Goal: Task Accomplishment & Management: Use online tool/utility

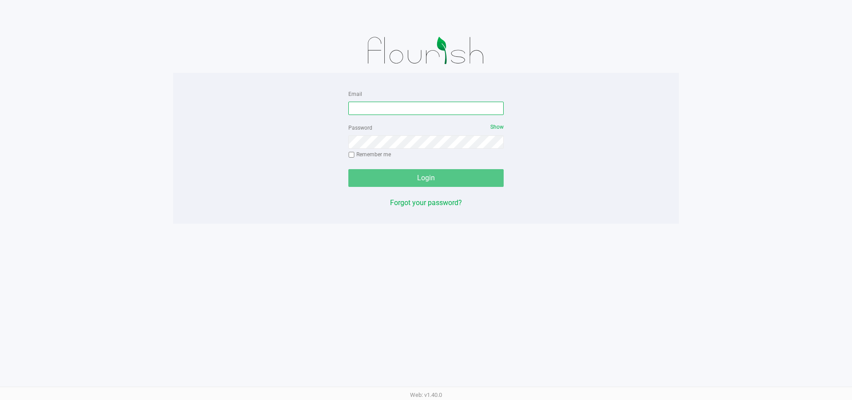
click at [367, 103] on input "Email" at bounding box center [425, 108] width 155 height 13
type input "[EMAIL_ADDRESS][DOMAIN_NAME]"
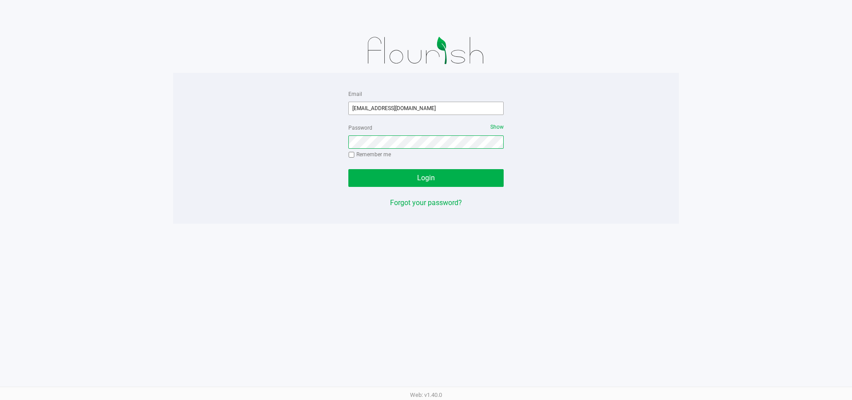
click at [348, 169] on button "Login" at bounding box center [425, 178] width 155 height 18
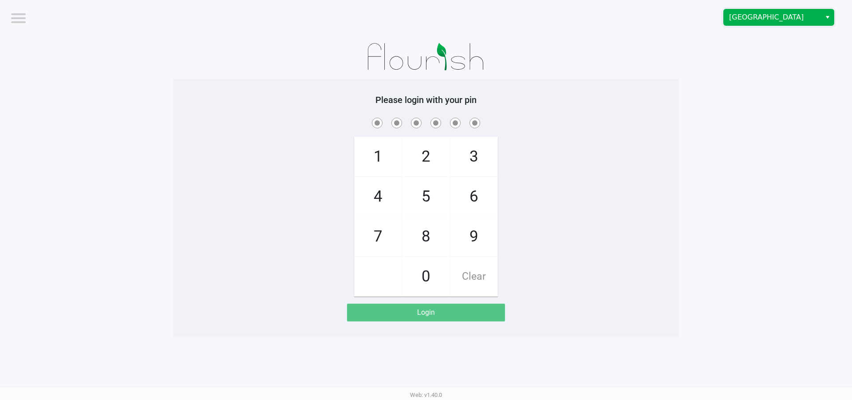
click at [806, 17] on span "[GEOGRAPHIC_DATA]" at bounding box center [772, 17] width 87 height 11
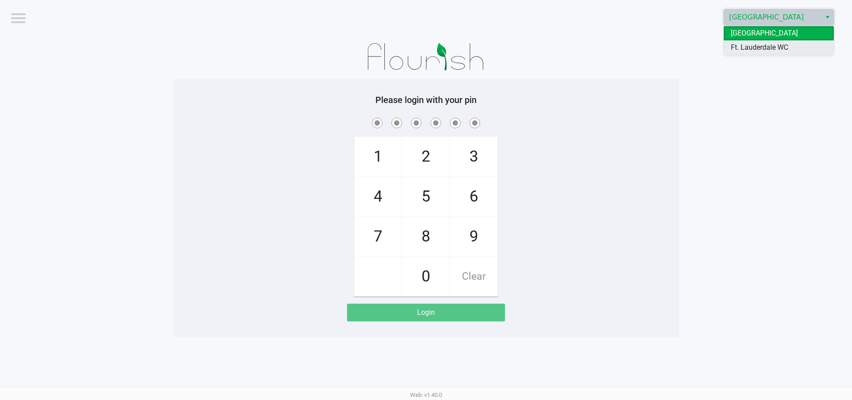
click at [788, 43] on span "Ft. Lauderdale WC" at bounding box center [759, 47] width 57 height 11
click at [768, 125] on app-pos-login-wrapper "Logout Ft. Lauderdale WC Please login with your pin 1 4 7 2 5 8 0 3 6 9 Clear L…" at bounding box center [426, 168] width 852 height 337
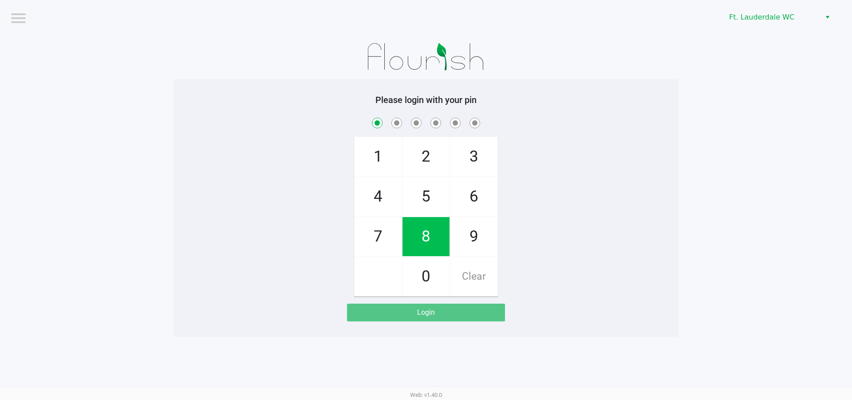
checkbox input "true"
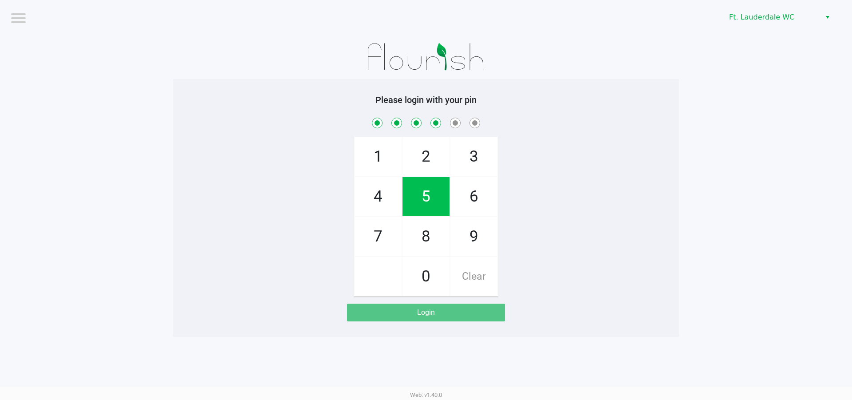
checkbox input "true"
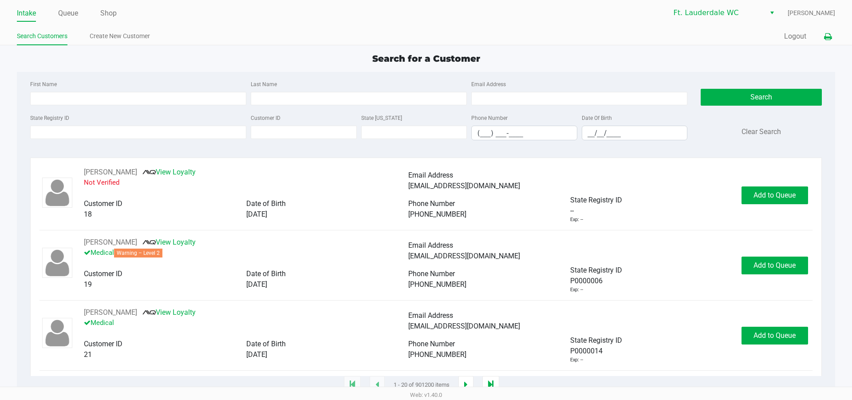
click at [834, 35] on button at bounding box center [828, 36] width 15 height 16
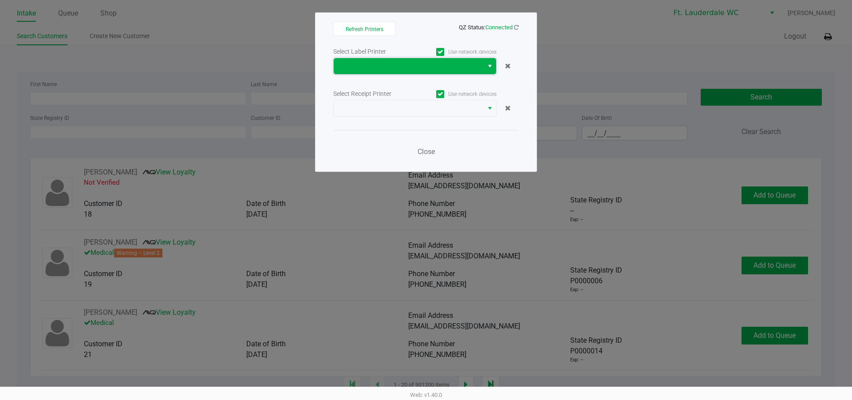
click at [435, 72] on span at bounding box center [409, 66] width 150 height 16
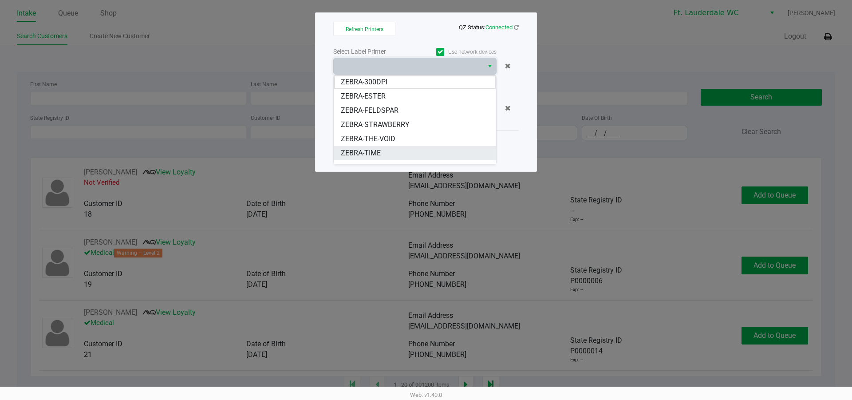
click at [367, 149] on span "ZEBRA-TIME" at bounding box center [361, 153] width 40 height 11
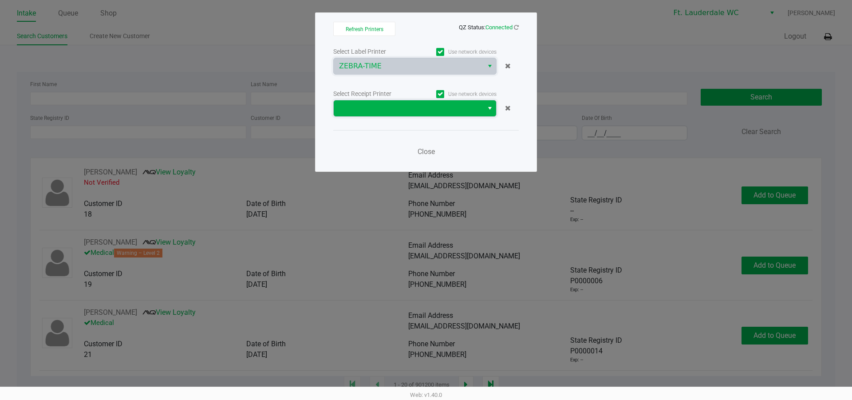
click at [379, 114] on span at bounding box center [409, 108] width 150 height 16
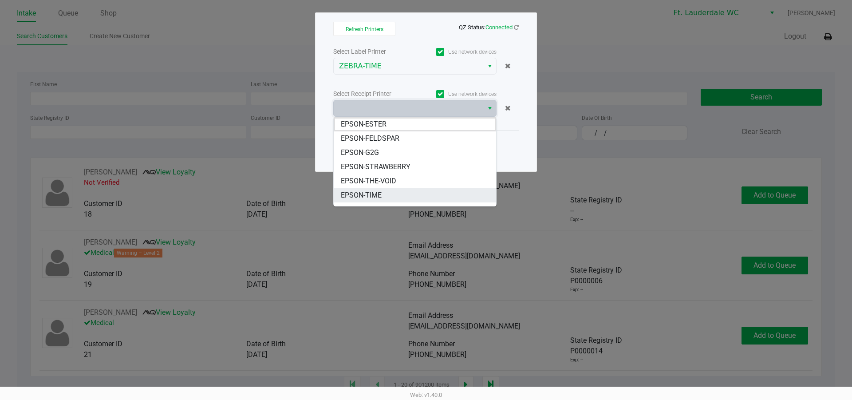
click at [391, 196] on li "EPSON-TIME" at bounding box center [415, 195] width 162 height 14
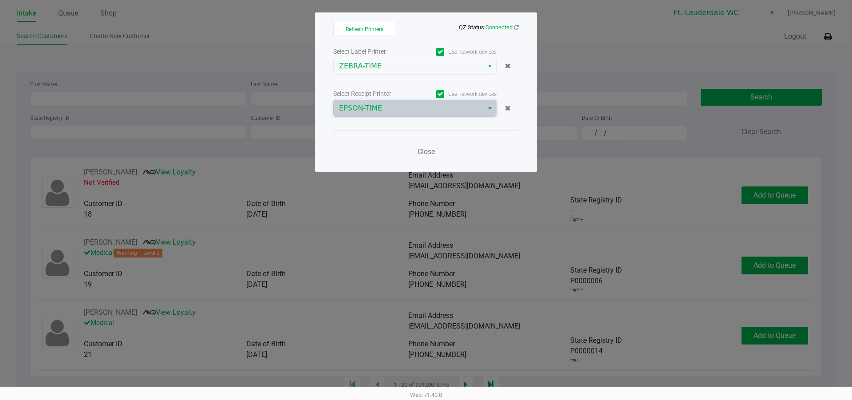
click at [435, 161] on div "Close" at bounding box center [426, 146] width 186 height 32
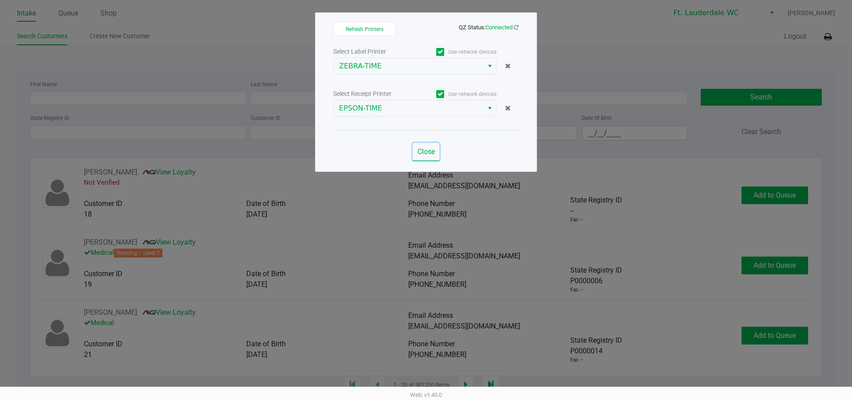
click at [435, 155] on span "Close" at bounding box center [426, 151] width 17 height 8
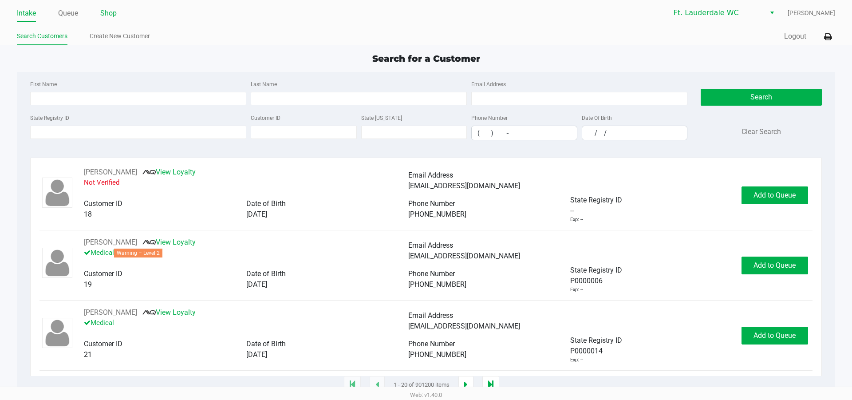
drag, startPoint x: 129, startPoint y: 20, endPoint x: 103, endPoint y: 16, distance: 26.1
click at [112, 19] on ul "Intake Queue Shop" at bounding box center [221, 13] width 409 height 15
click at [102, 15] on link "Shop" at bounding box center [108, 13] width 16 height 12
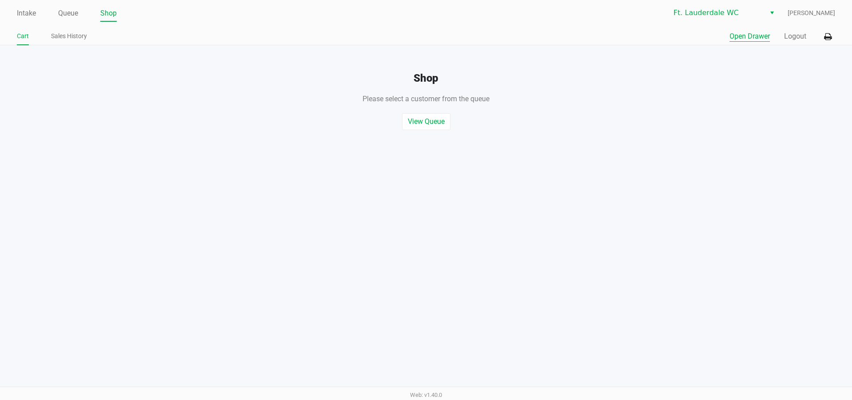
click at [746, 35] on button "Open Drawer" at bounding box center [750, 36] width 40 height 11
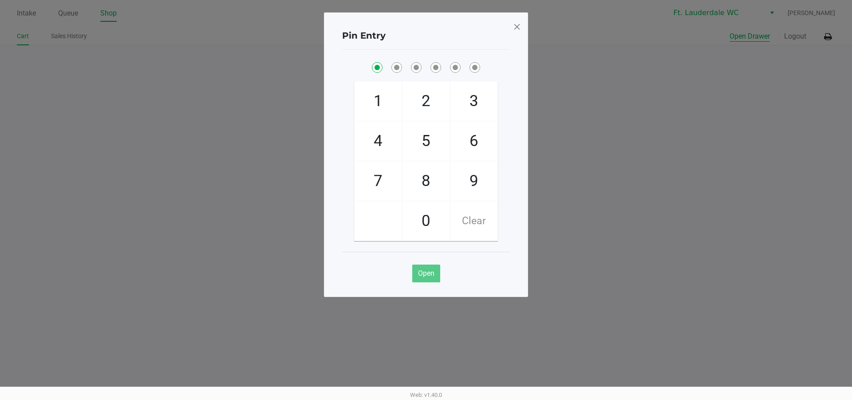
checkbox input "true"
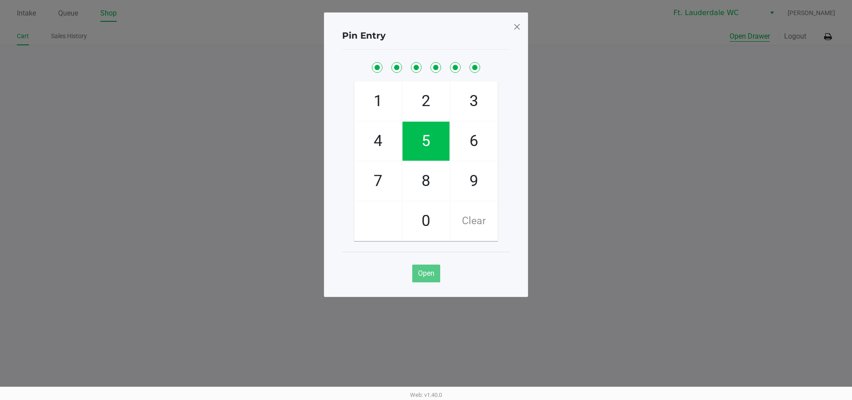
checkbox input "true"
